Goal: Task Accomplishment & Management: Manage account settings

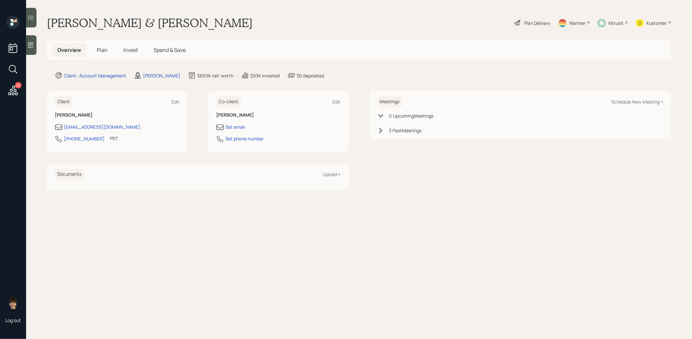
click at [103, 50] on span "Plan" at bounding box center [102, 49] width 11 height 7
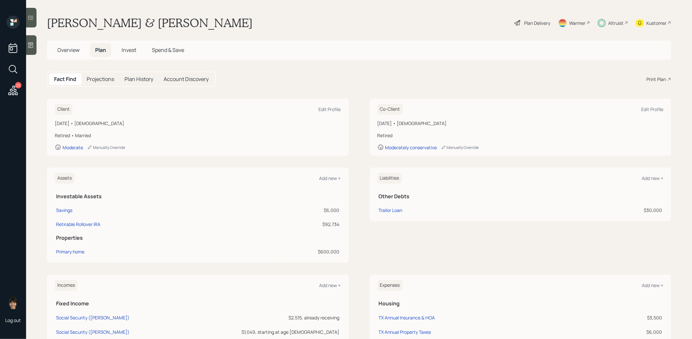
click at [129, 53] on h5 "Invest" at bounding box center [128, 50] width 25 height 14
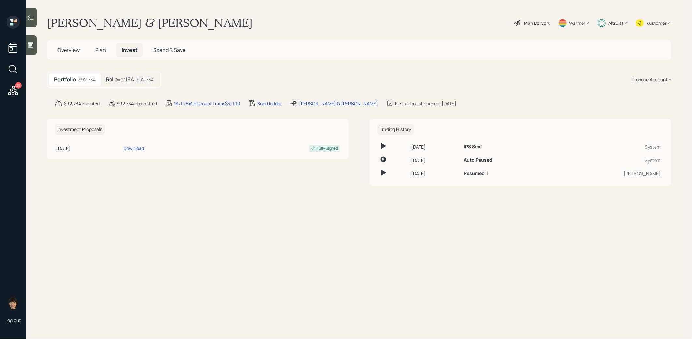
click at [125, 81] on h5 "Rollover IRA" at bounding box center [120, 79] width 28 height 6
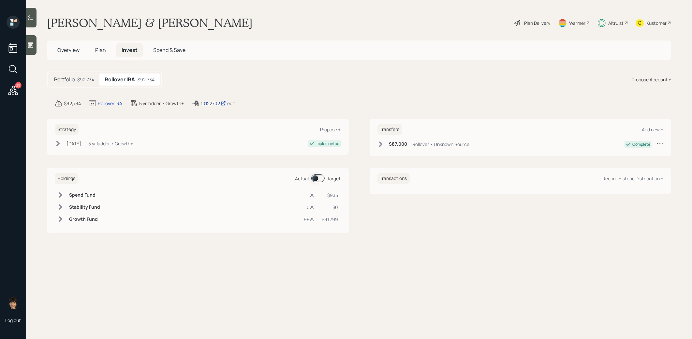
click at [213, 102] on div "10122702" at bounding box center [213, 103] width 25 height 7
